Goal: Information Seeking & Learning: Learn about a topic

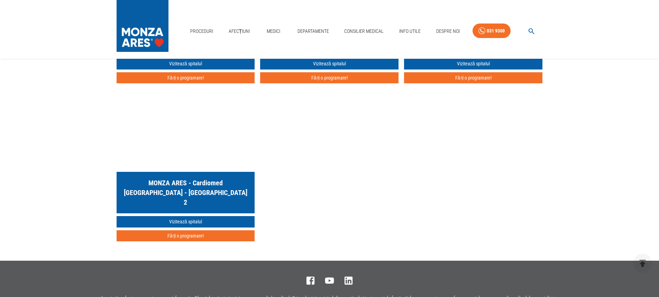
scroll to position [1154, 0]
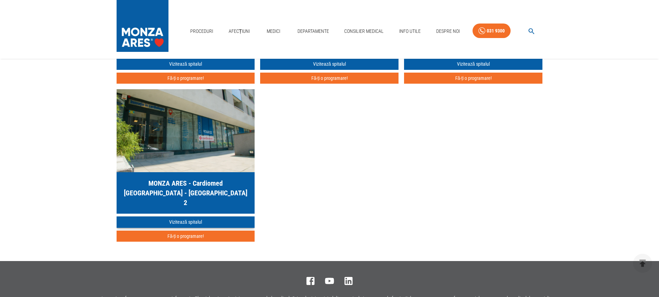
click at [192, 223] on link "Vizitează spitalul" at bounding box center [186, 222] width 138 height 11
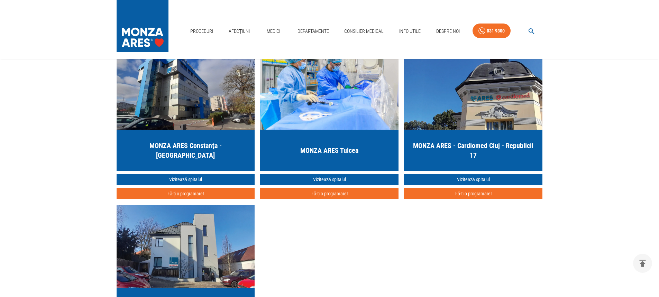
scroll to position [1038, 0]
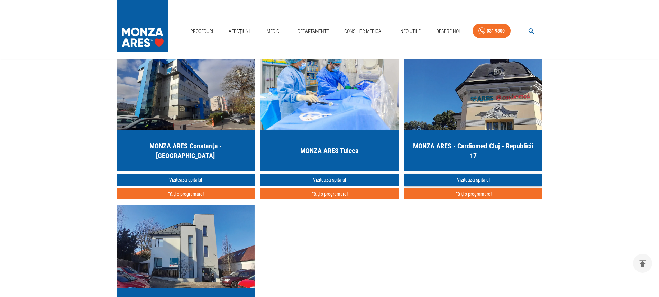
click at [471, 178] on link "Vizitează spitalul" at bounding box center [473, 179] width 138 height 11
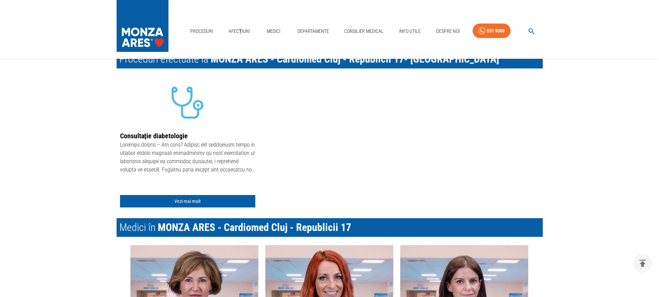
scroll to position [311, 0]
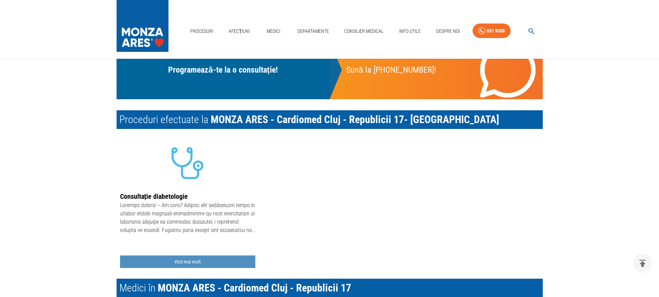
click at [196, 262] on link "Vezi mai mult" at bounding box center [187, 262] width 135 height 13
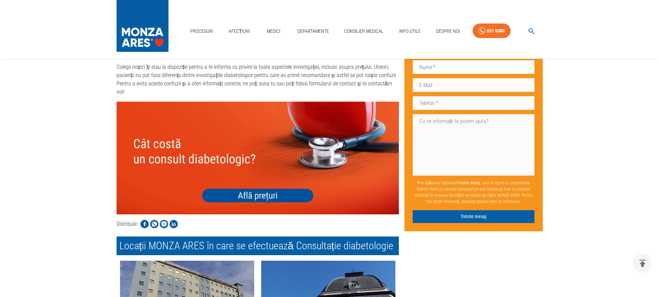
scroll to position [1384, 0]
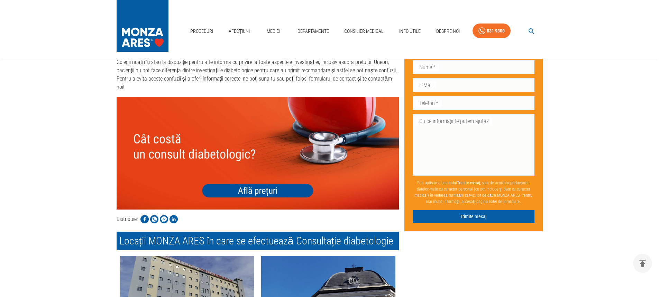
click at [256, 155] on img at bounding box center [258, 153] width 282 height 113
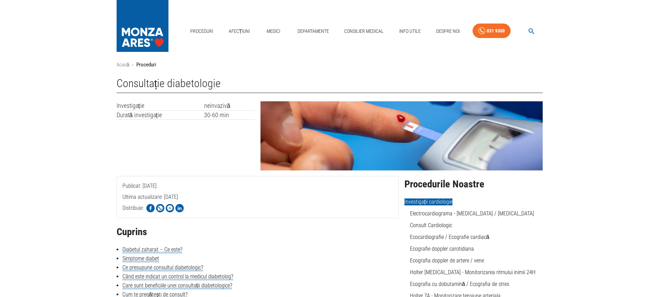
scroll to position [0, 0]
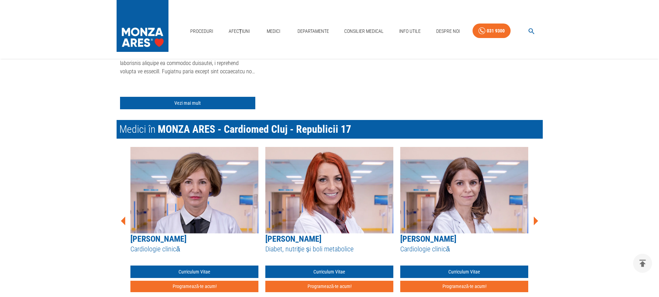
scroll to position [450, 0]
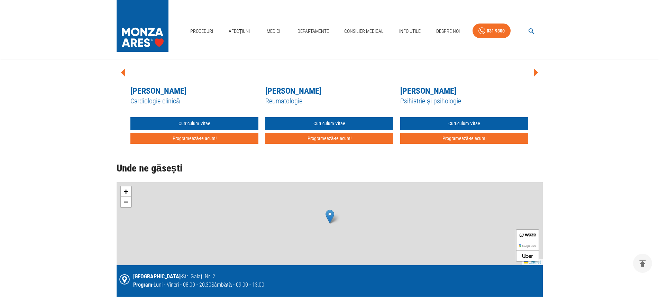
scroll to position [1038, 0]
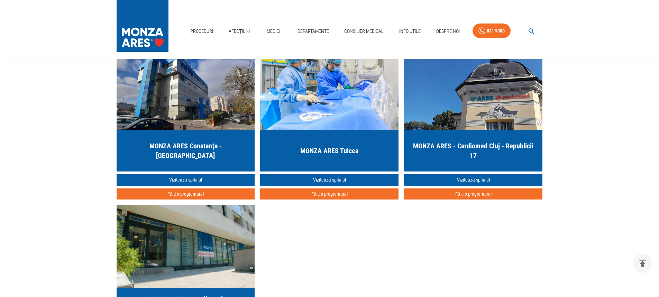
scroll to position [1154, 0]
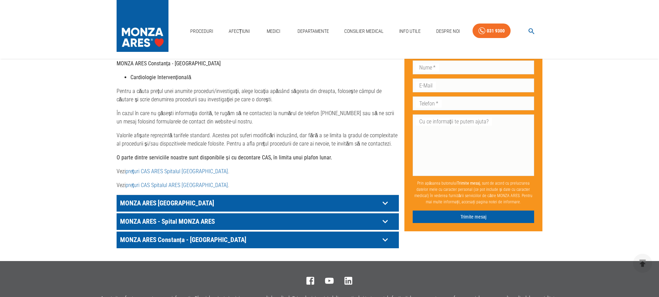
scroll to position [311, 0]
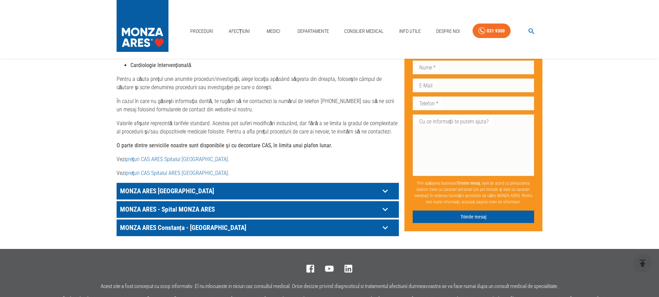
click at [163, 169] on p "Vezi prețuri CAS Spitalul ARES Cluj- Napoca ." at bounding box center [258, 173] width 282 height 8
click at [161, 170] on link "prețuri CAS Spitalul ARES Cluj- Napoca" at bounding box center [177, 173] width 102 height 7
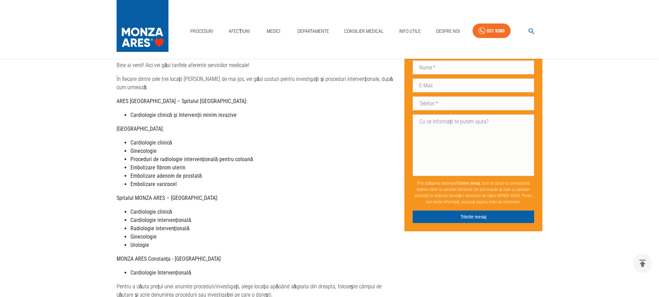
scroll to position [0, 0]
